Goal: Transaction & Acquisition: Book appointment/travel/reservation

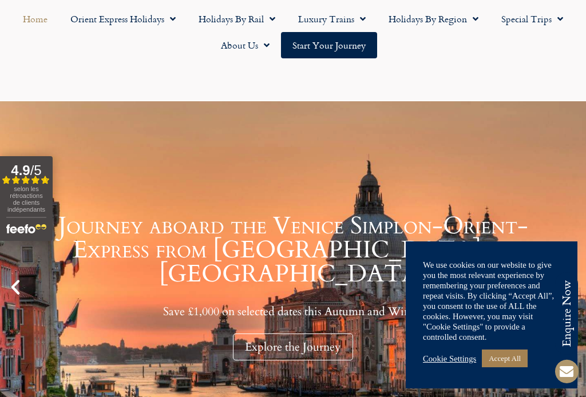
scroll to position [105, 0]
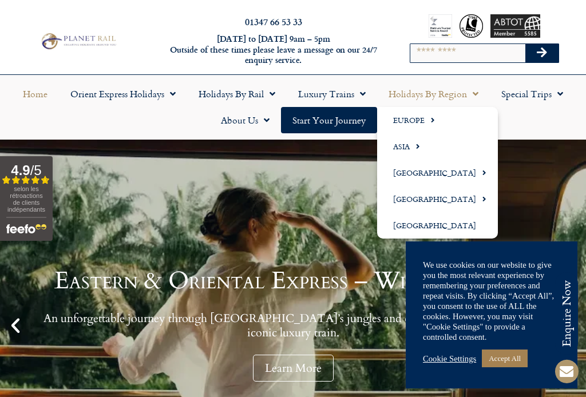
click at [481, 50] on input "Search" at bounding box center [467, 53] width 115 height 18
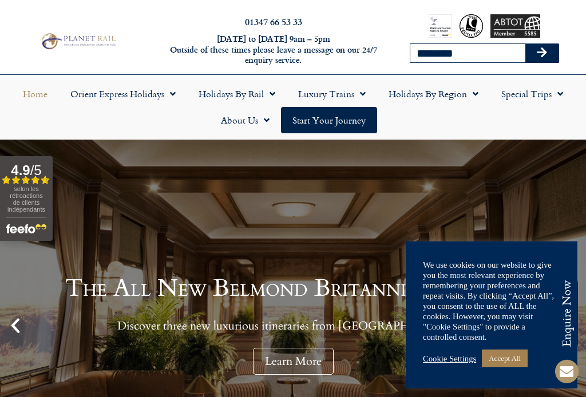
type input "********"
click at [539, 50] on icon "Search" at bounding box center [542, 52] width 10 height 11
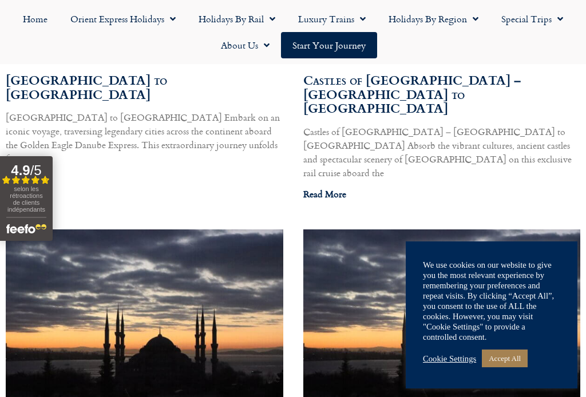
scroll to position [651, 0]
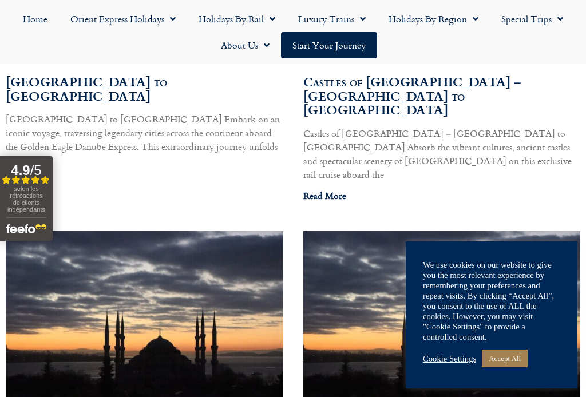
click at [341, 189] on link "Read More" at bounding box center [324, 196] width 43 height 14
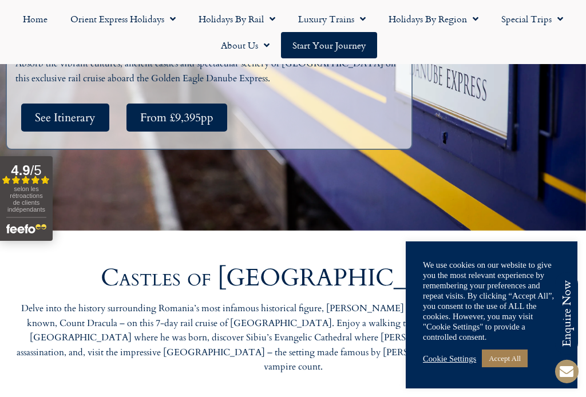
scroll to position [292, 0]
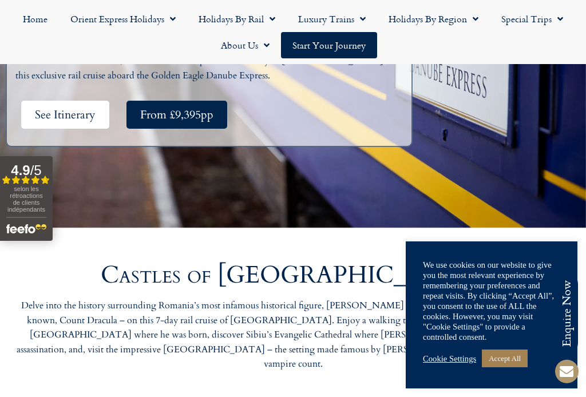
click at [64, 108] on span "See Itinerary" at bounding box center [65, 115] width 61 height 14
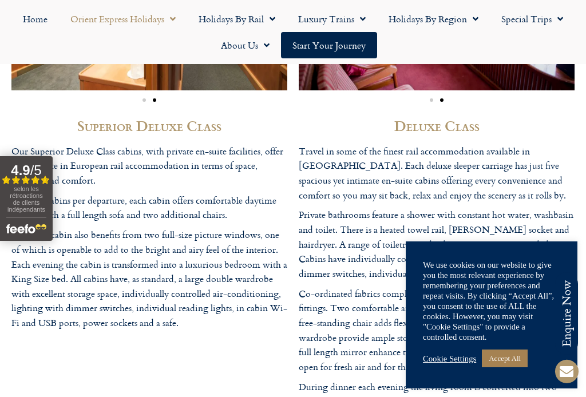
scroll to position [2828, 0]
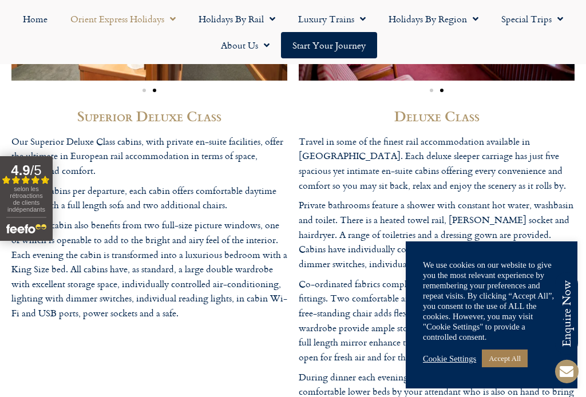
scroll to position [292, 0]
